Goal: Find specific page/section: Find specific page/section

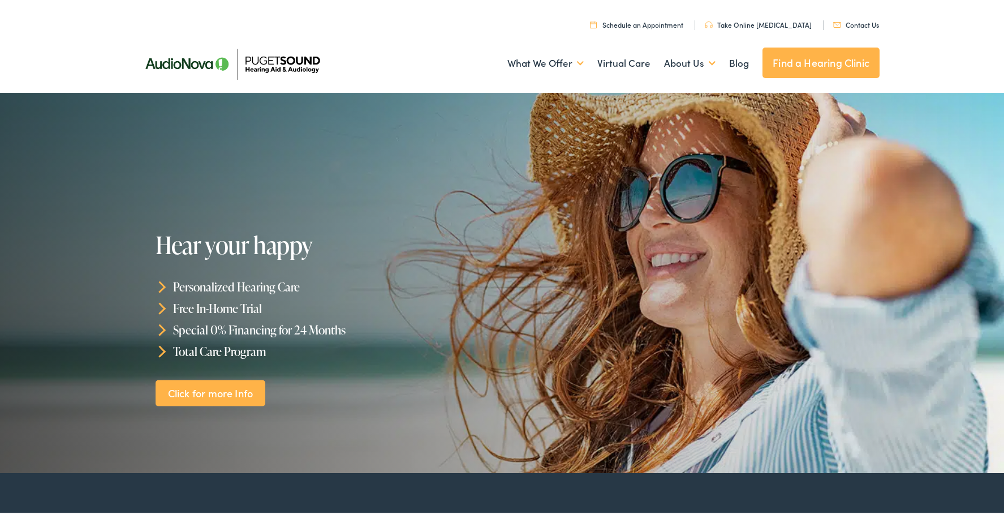
click at [846, 20] on link "Contact Us" at bounding box center [856, 23] width 46 height 10
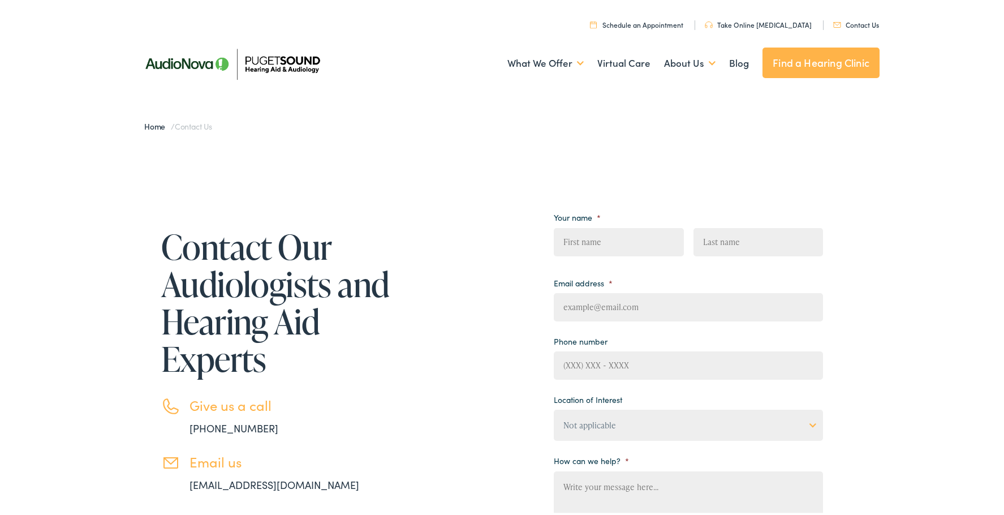
click at [854, 54] on link "Find a Hearing Clinic" at bounding box center [820, 60] width 117 height 31
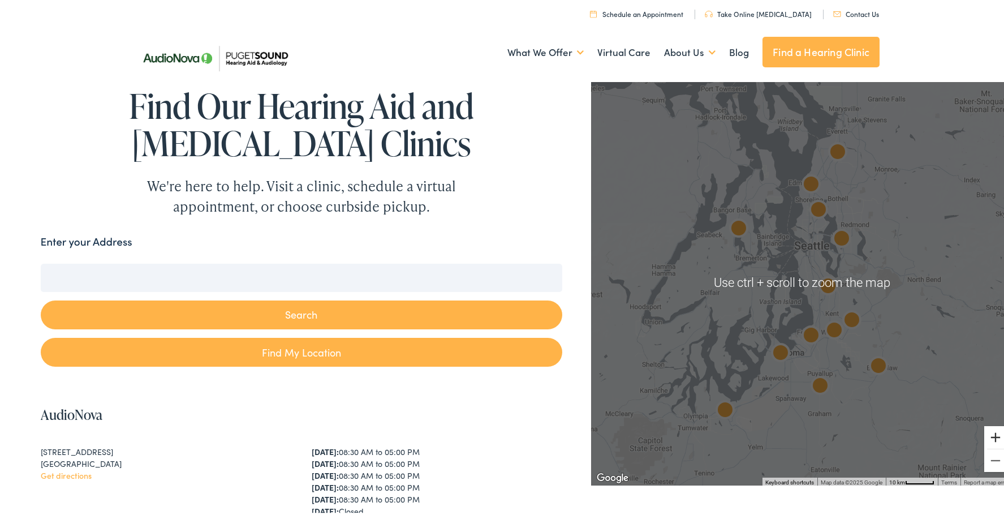
click at [984, 439] on button "Zoom in" at bounding box center [995, 435] width 23 height 23
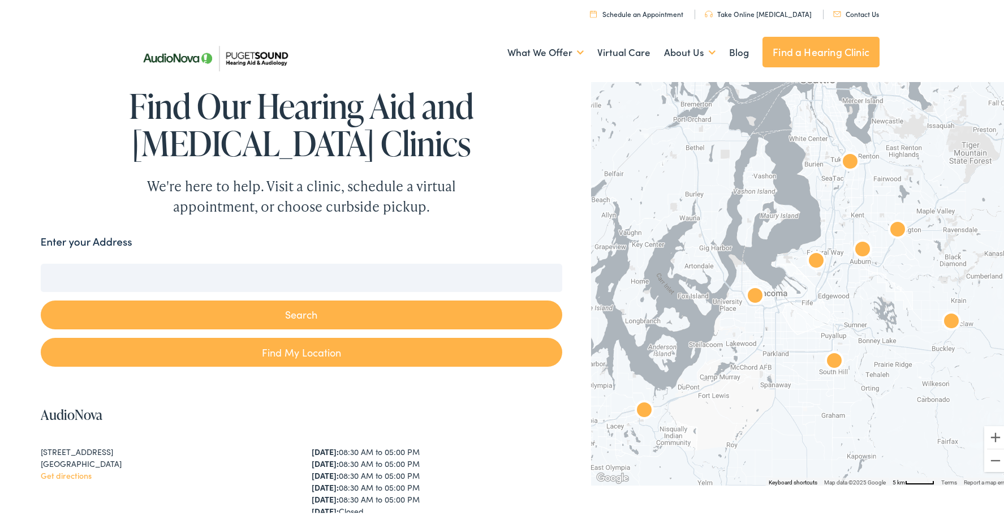
drag, startPoint x: 819, startPoint y: 434, endPoint x: 816, endPoint y: 295, distance: 139.2
click at [816, 295] on div at bounding box center [801, 279] width 421 height 407
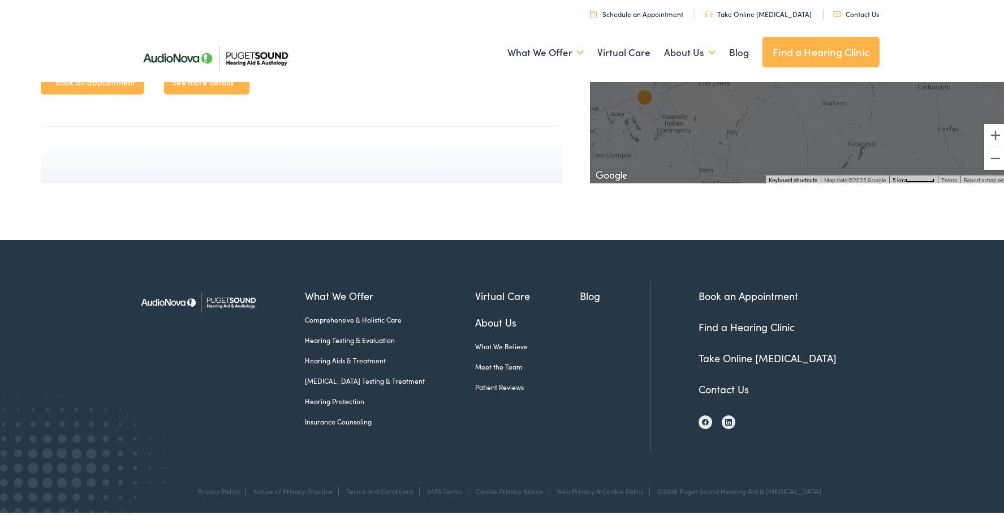
scroll to position [3966, 0]
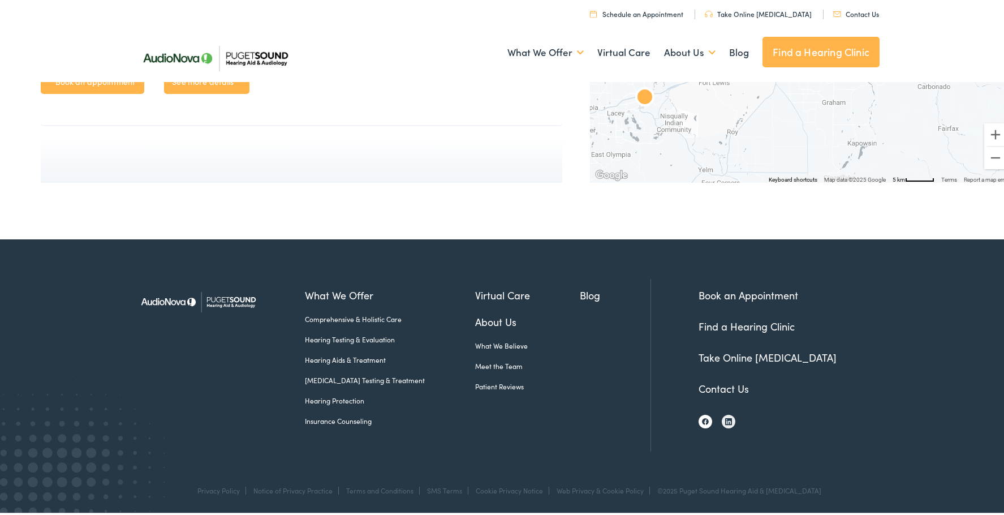
click at [705, 419] on link at bounding box center [706, 419] width 14 height 14
click at [486, 319] on link "About Us" at bounding box center [527, 319] width 105 height 15
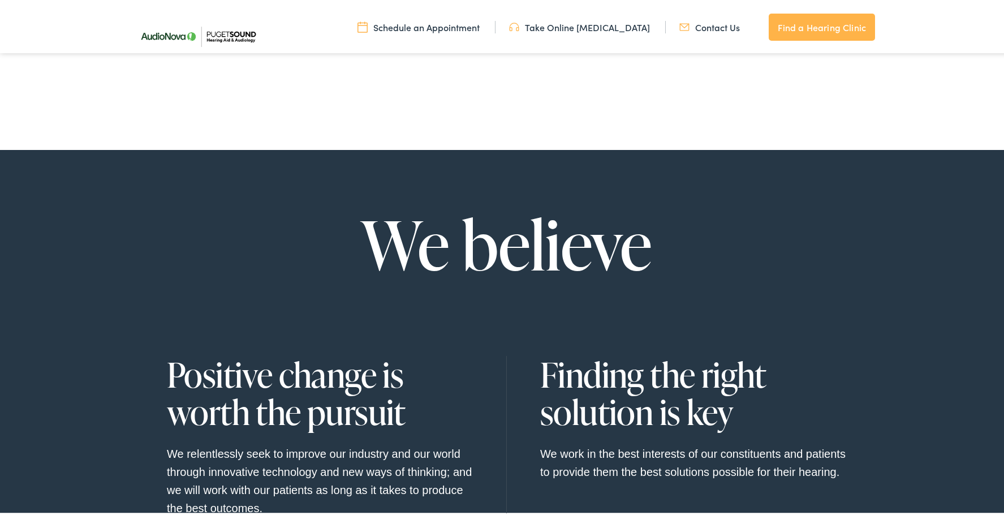
scroll to position [962, 0]
